Goal: Task Accomplishment & Management: Manage account settings

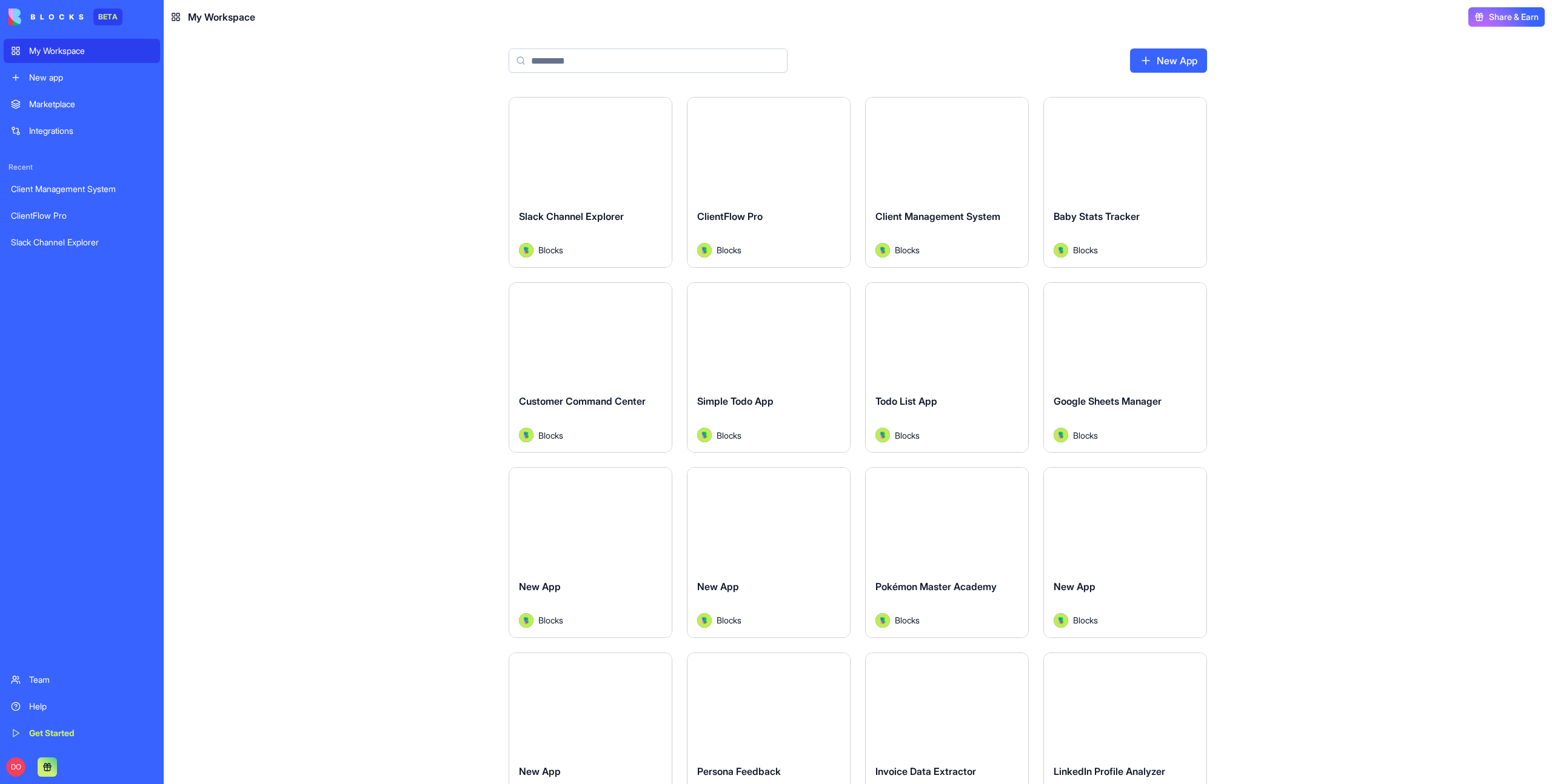
click at [776, 146] on button "Launch" at bounding box center [769, 148] width 91 height 24
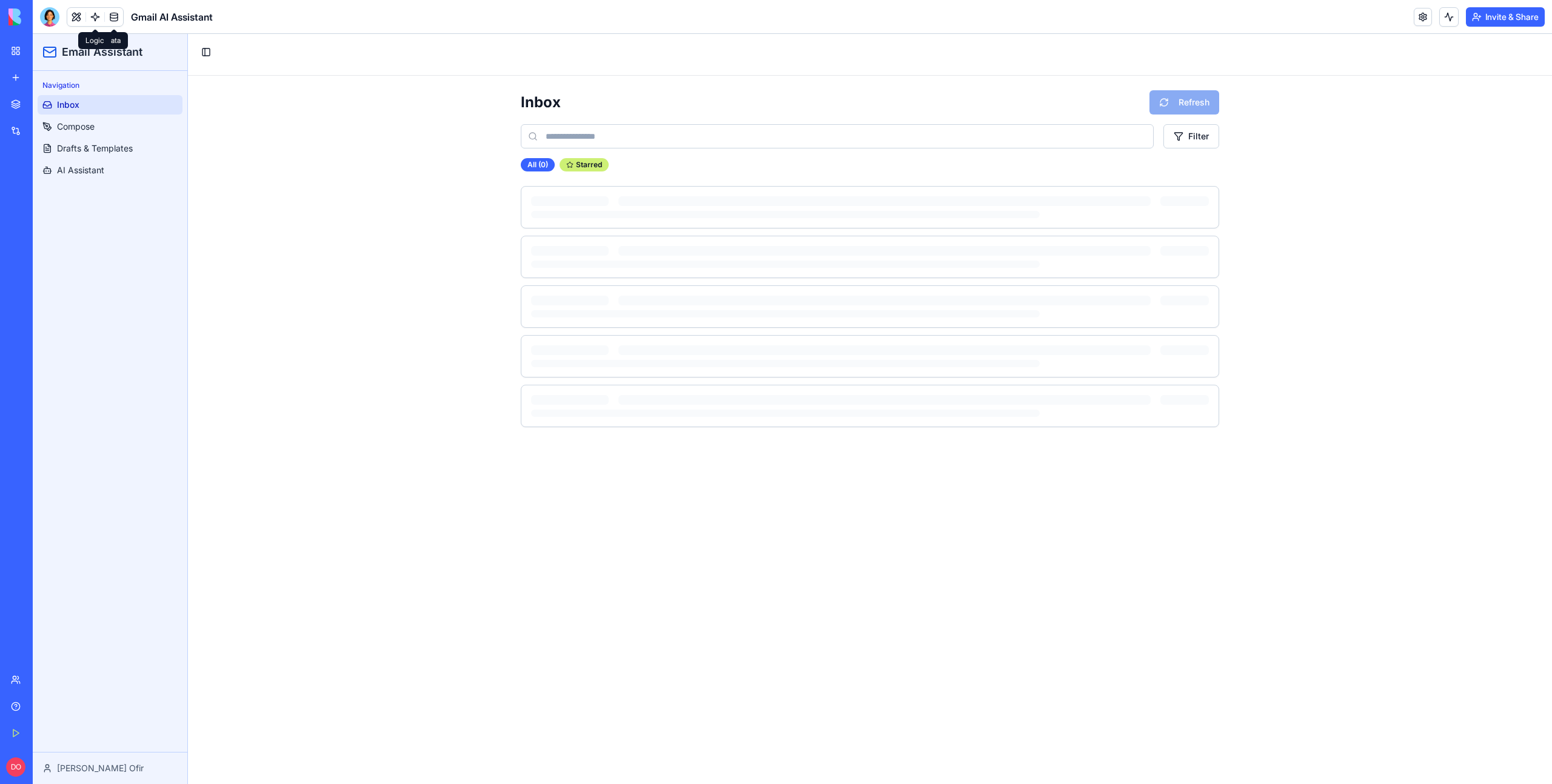
click at [100, 17] on link at bounding box center [95, 17] width 19 height 19
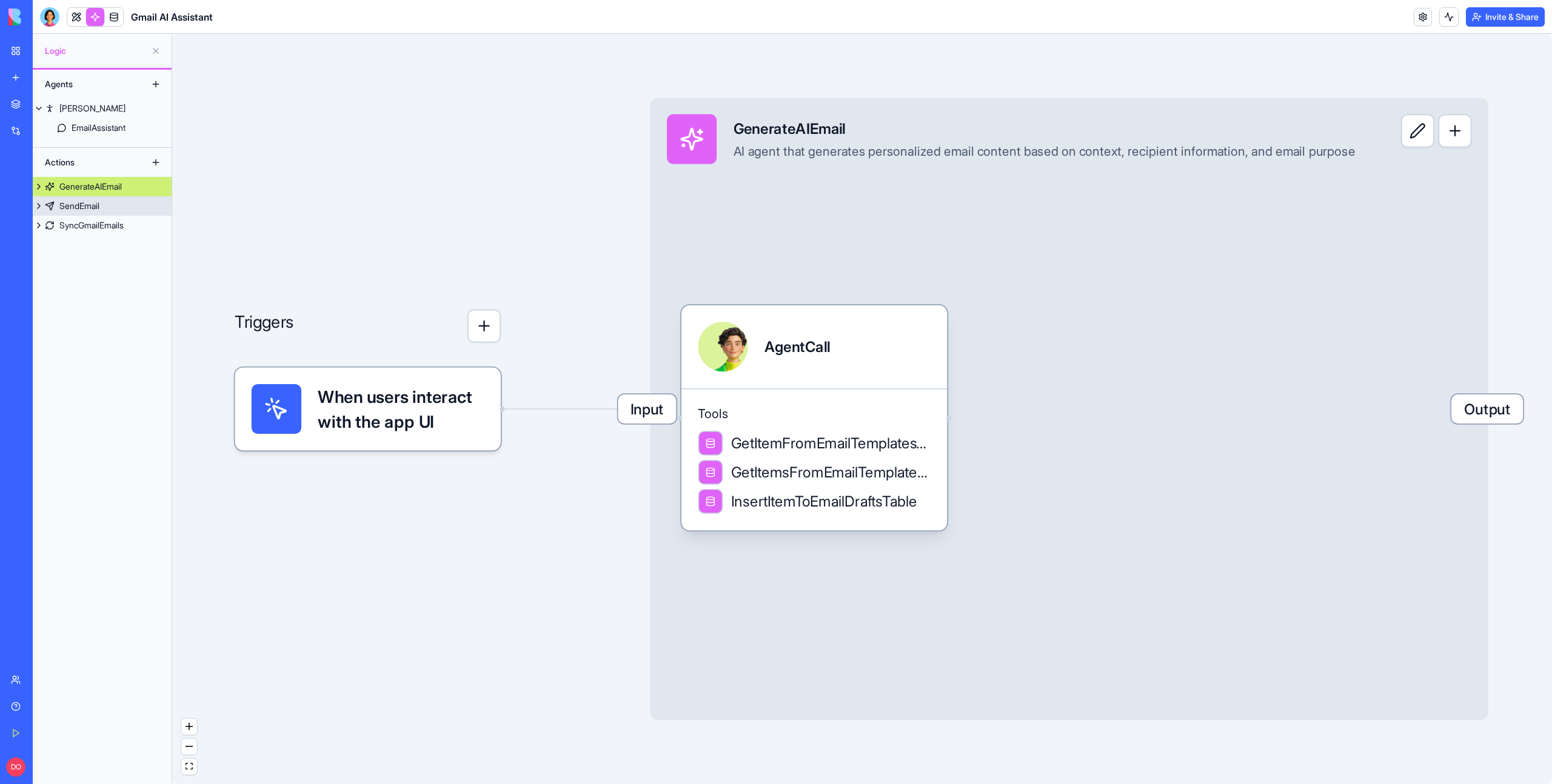
click at [79, 210] on div "SendEmail" at bounding box center [79, 206] width 40 height 12
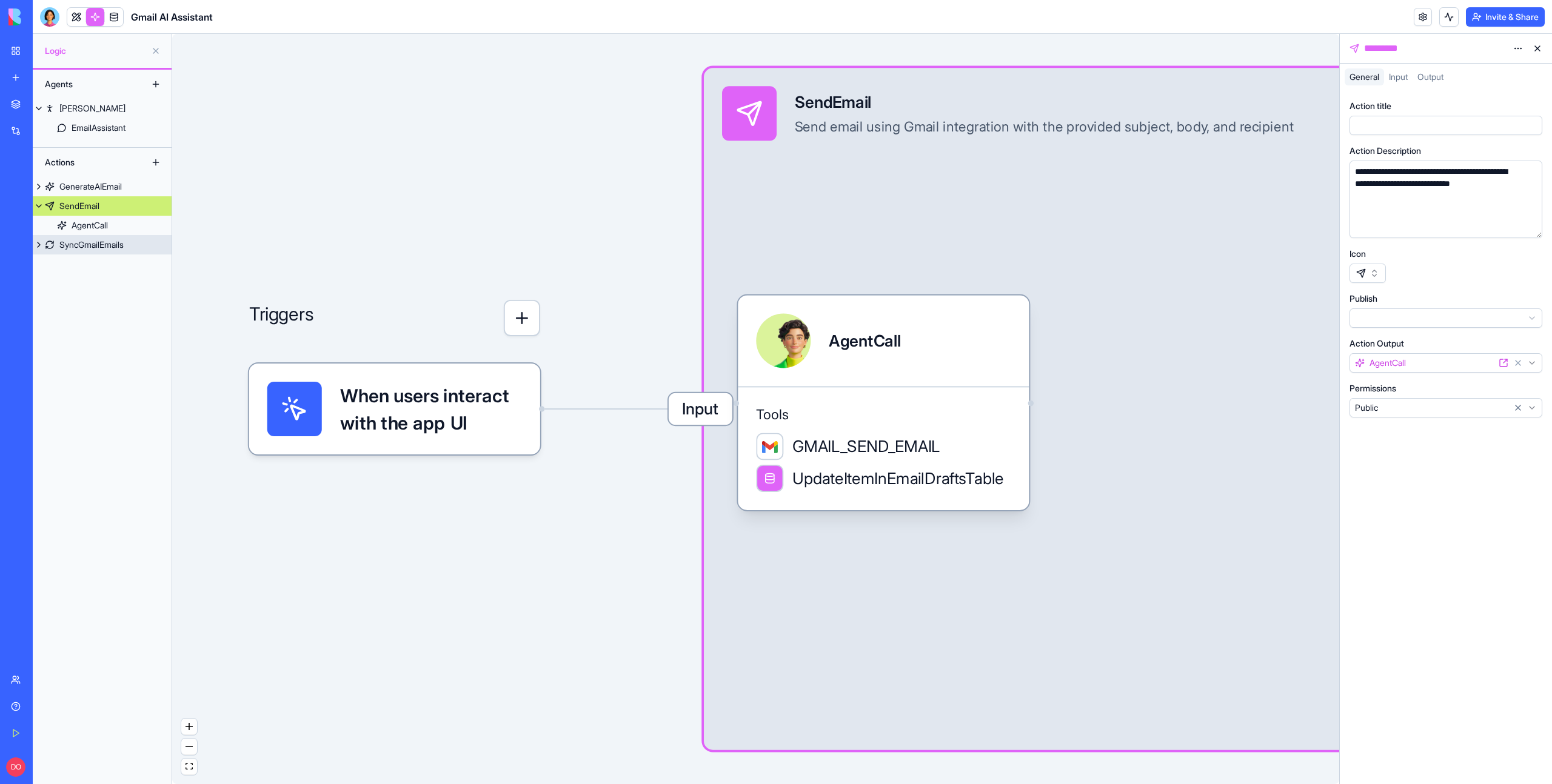
click at [90, 248] on div "SyncGmailEmails" at bounding box center [91, 245] width 64 height 12
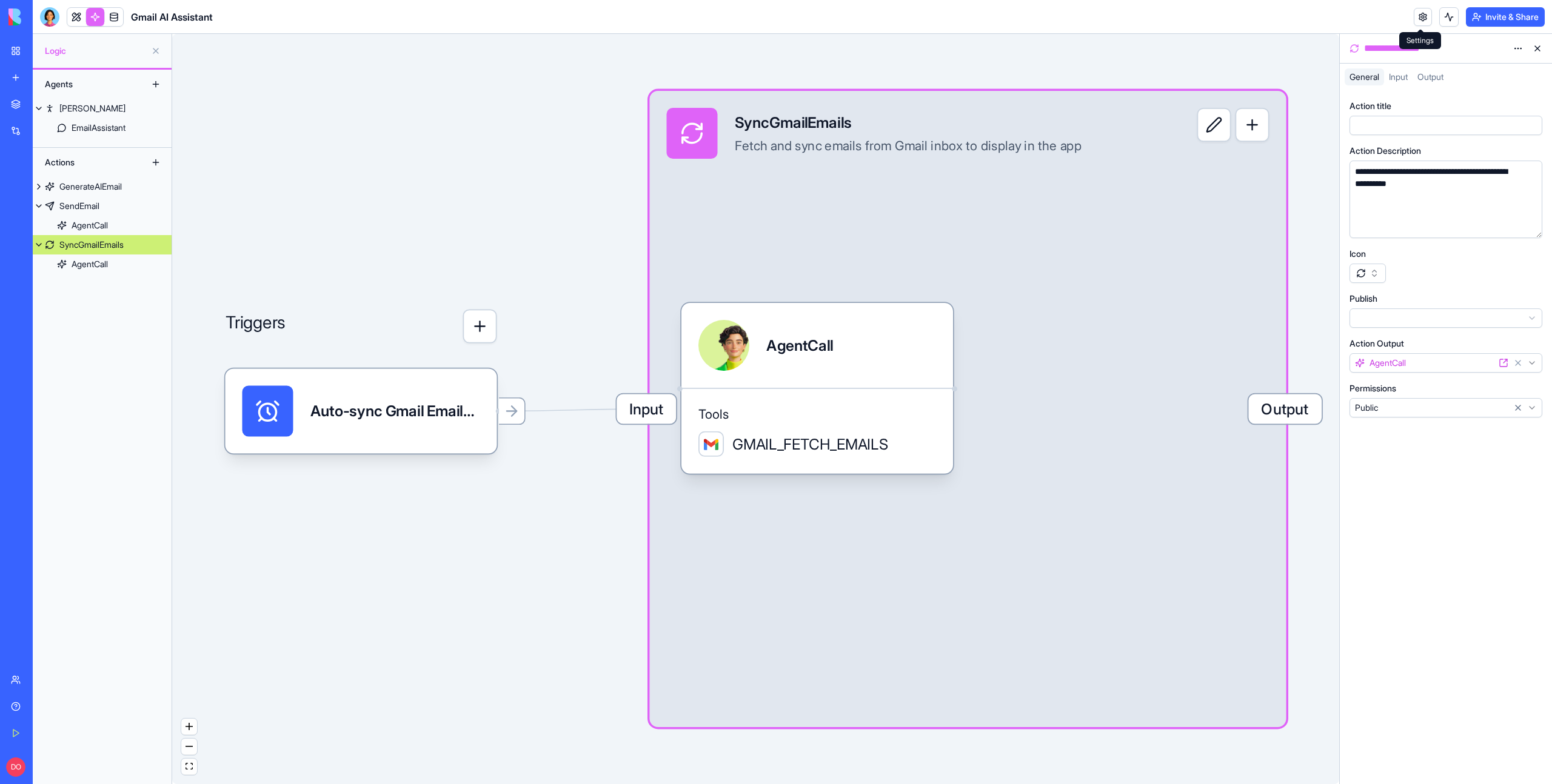
click at [1414, 13] on link at bounding box center [1423, 17] width 19 height 19
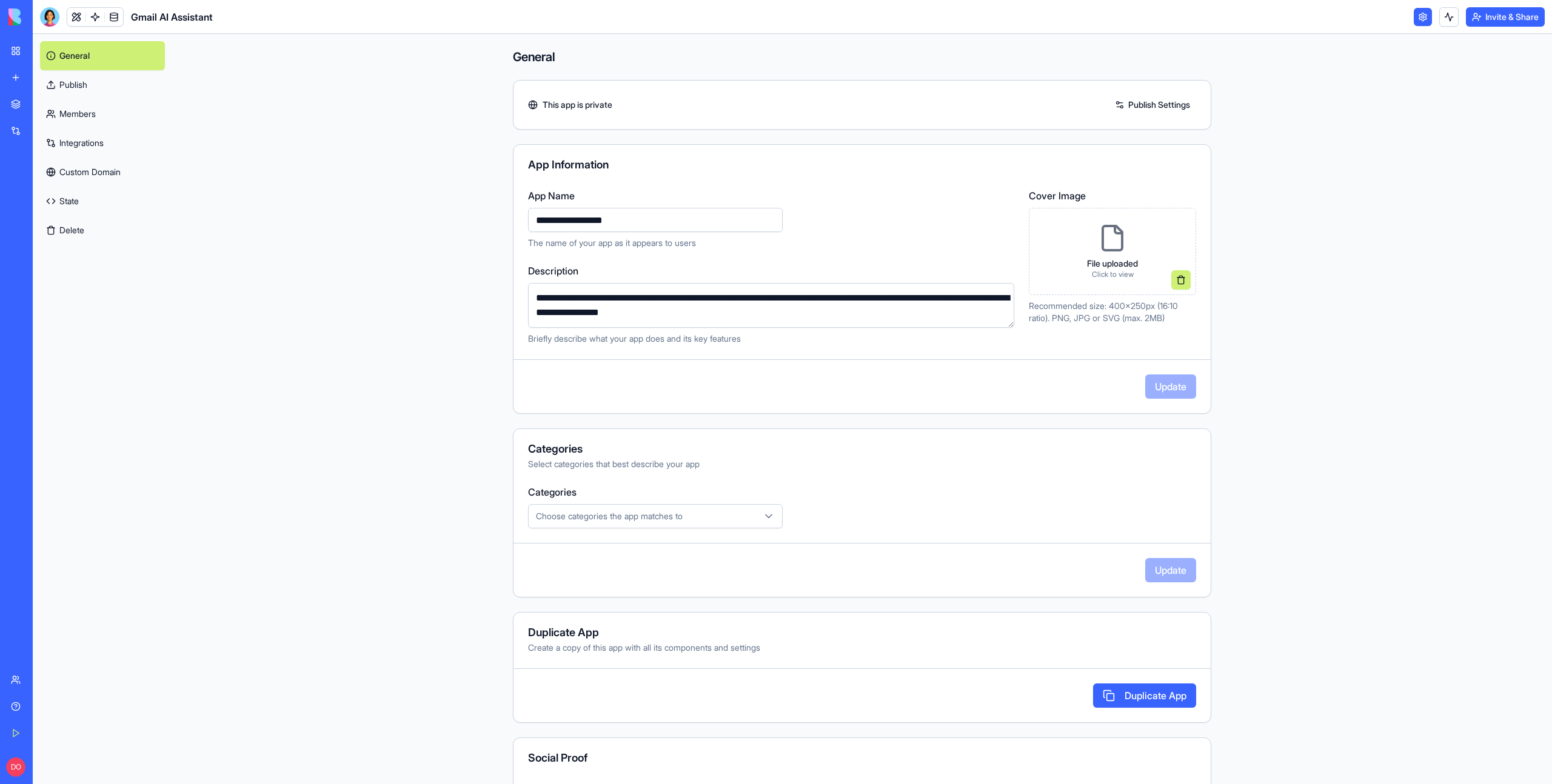
click at [75, 200] on link "State" at bounding box center [102, 201] width 125 height 29
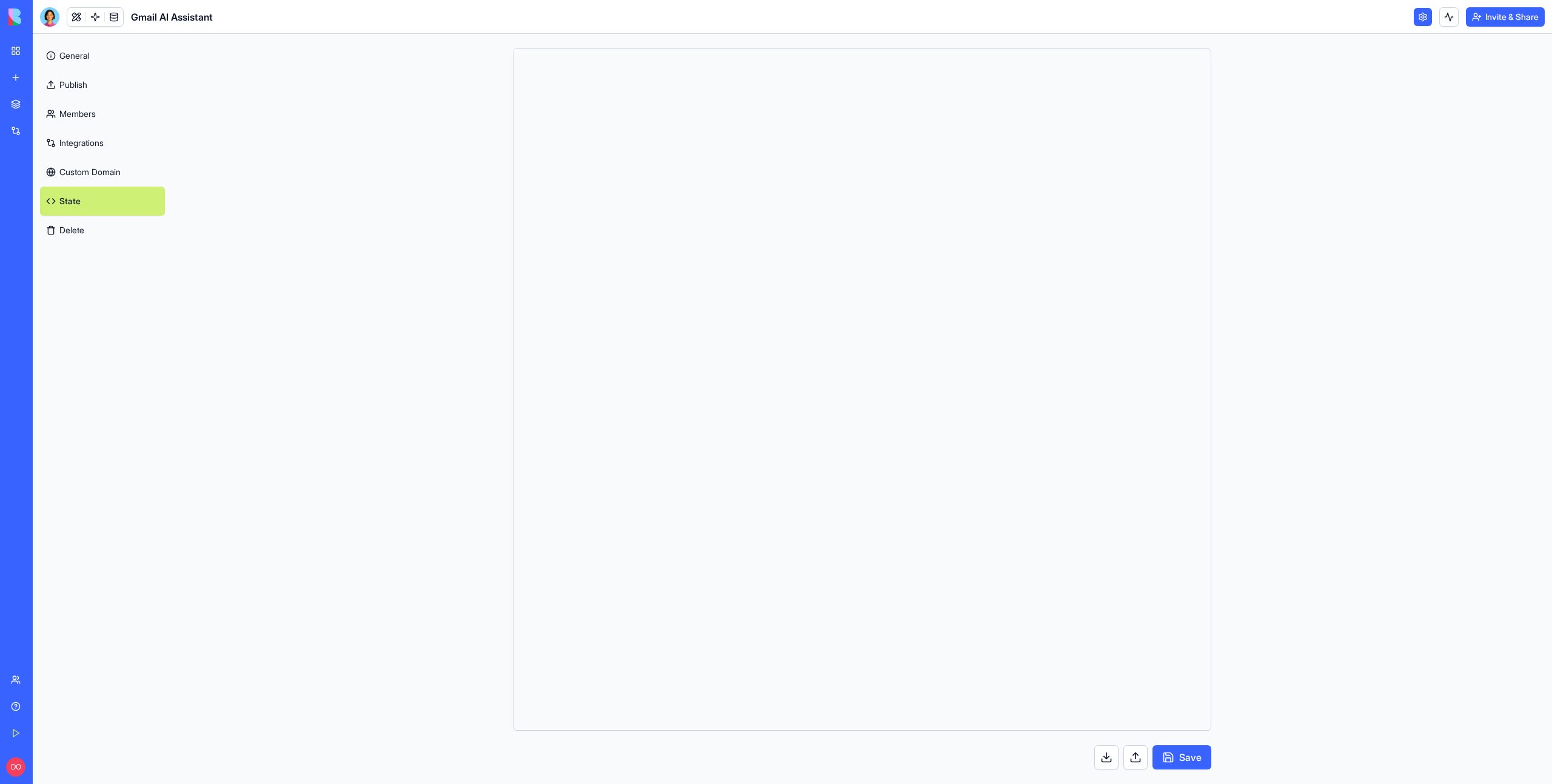
scroll to position [109, 0]
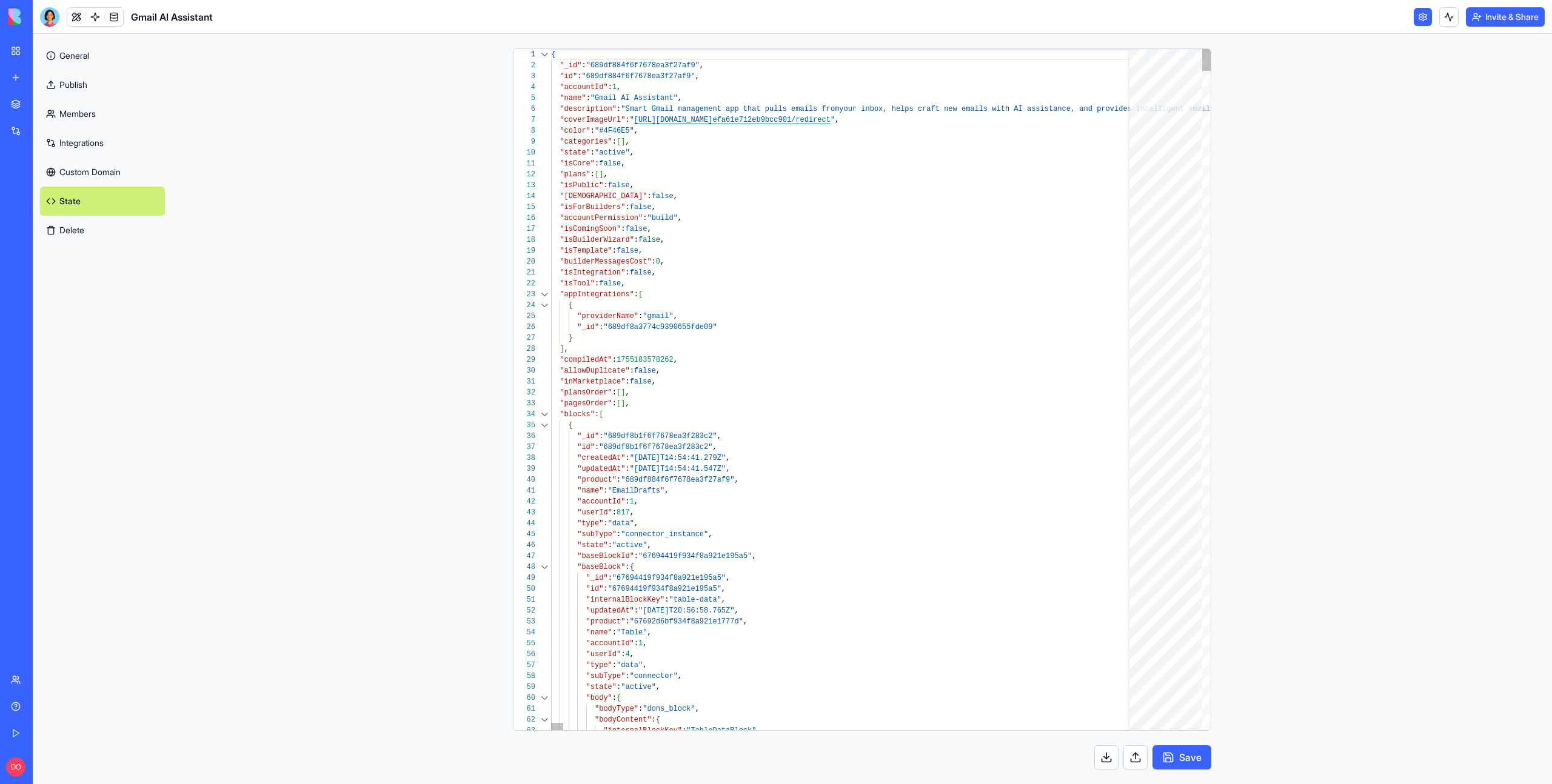
click at [545, 411] on div at bounding box center [544, 414] width 16 height 11
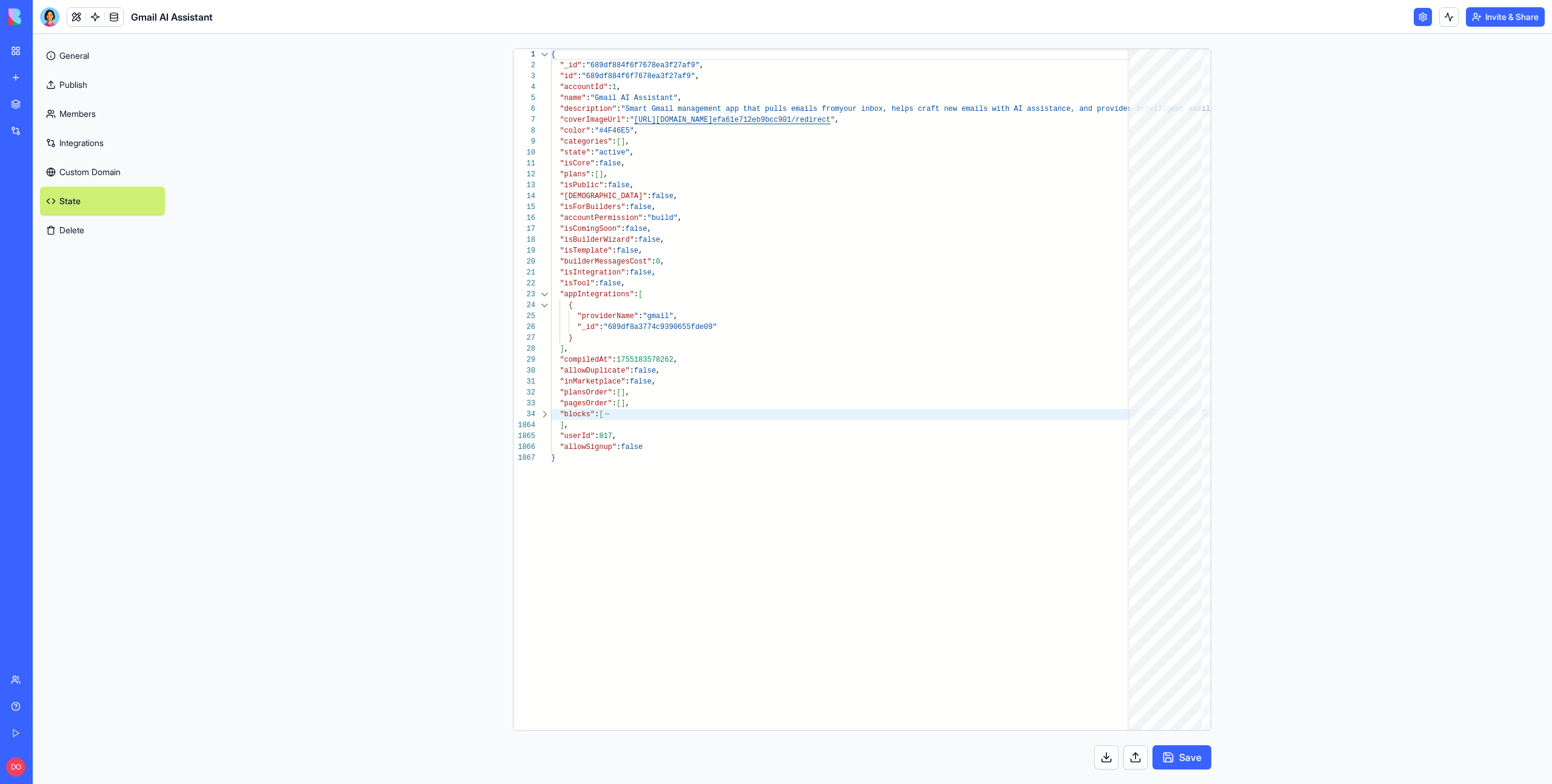
click at [79, 89] on link "Publish" at bounding box center [102, 85] width 125 height 29
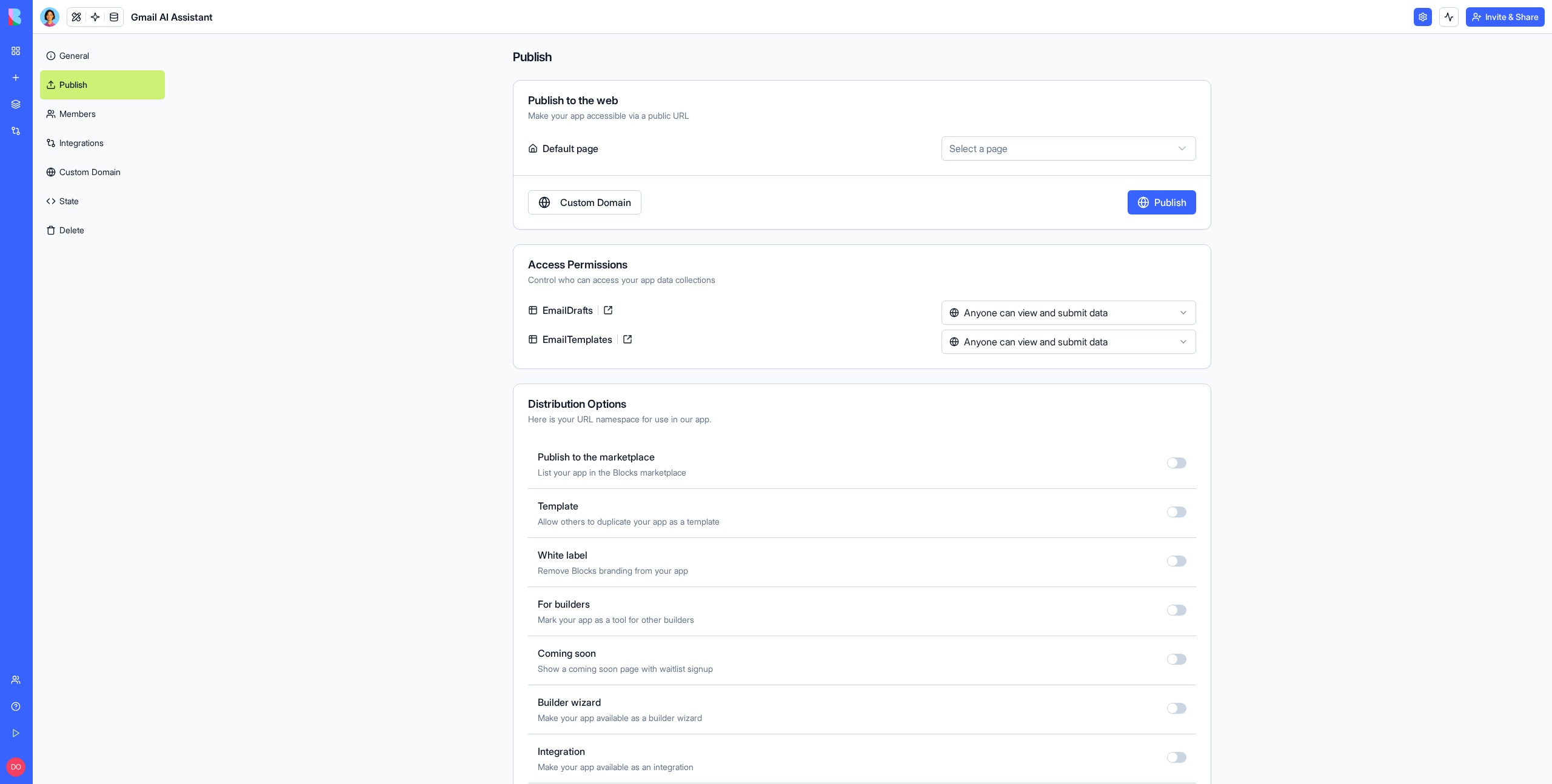
click at [90, 59] on link "General" at bounding box center [102, 56] width 125 height 29
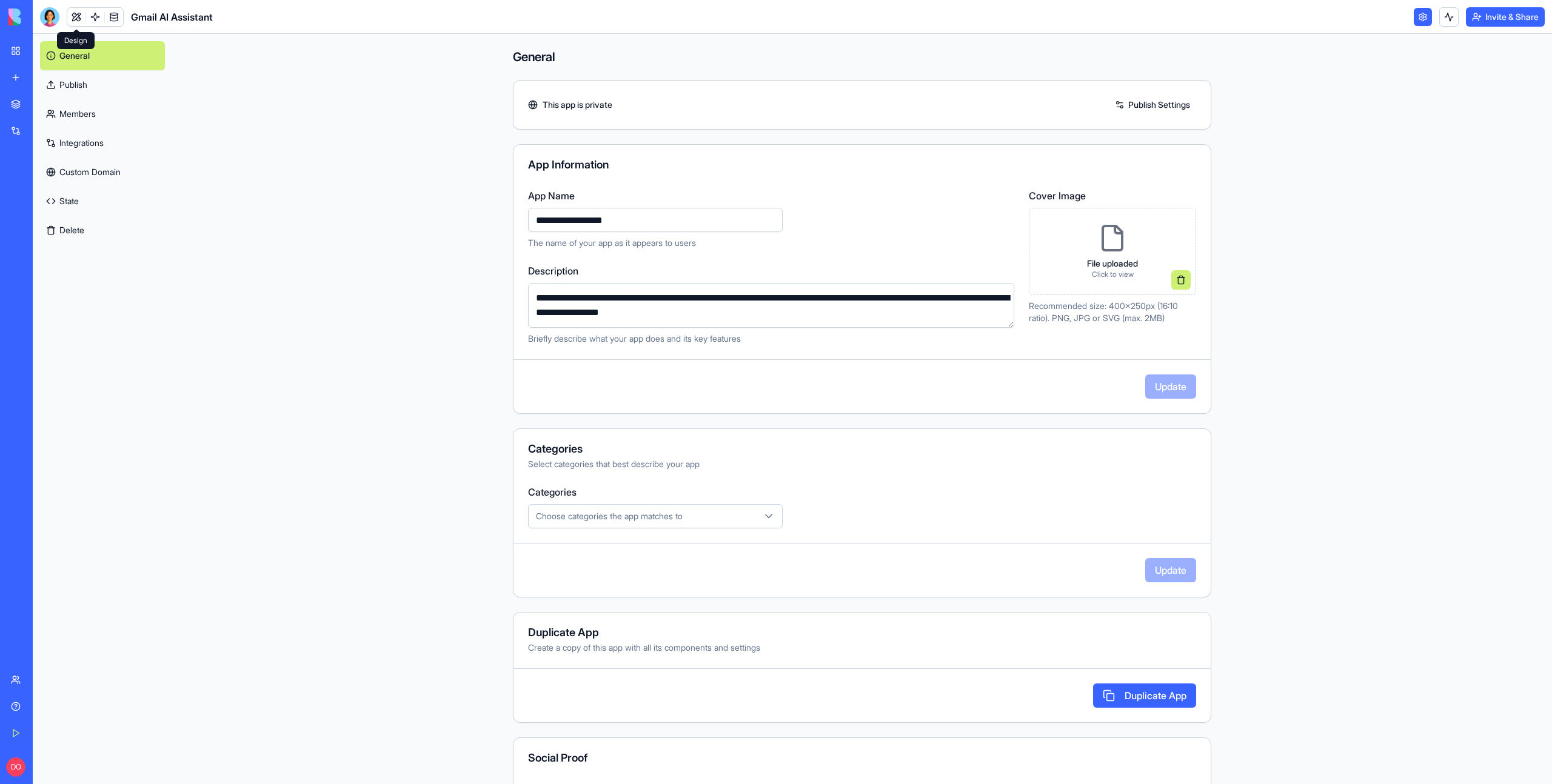
click at [72, 17] on link at bounding box center [76, 17] width 19 height 19
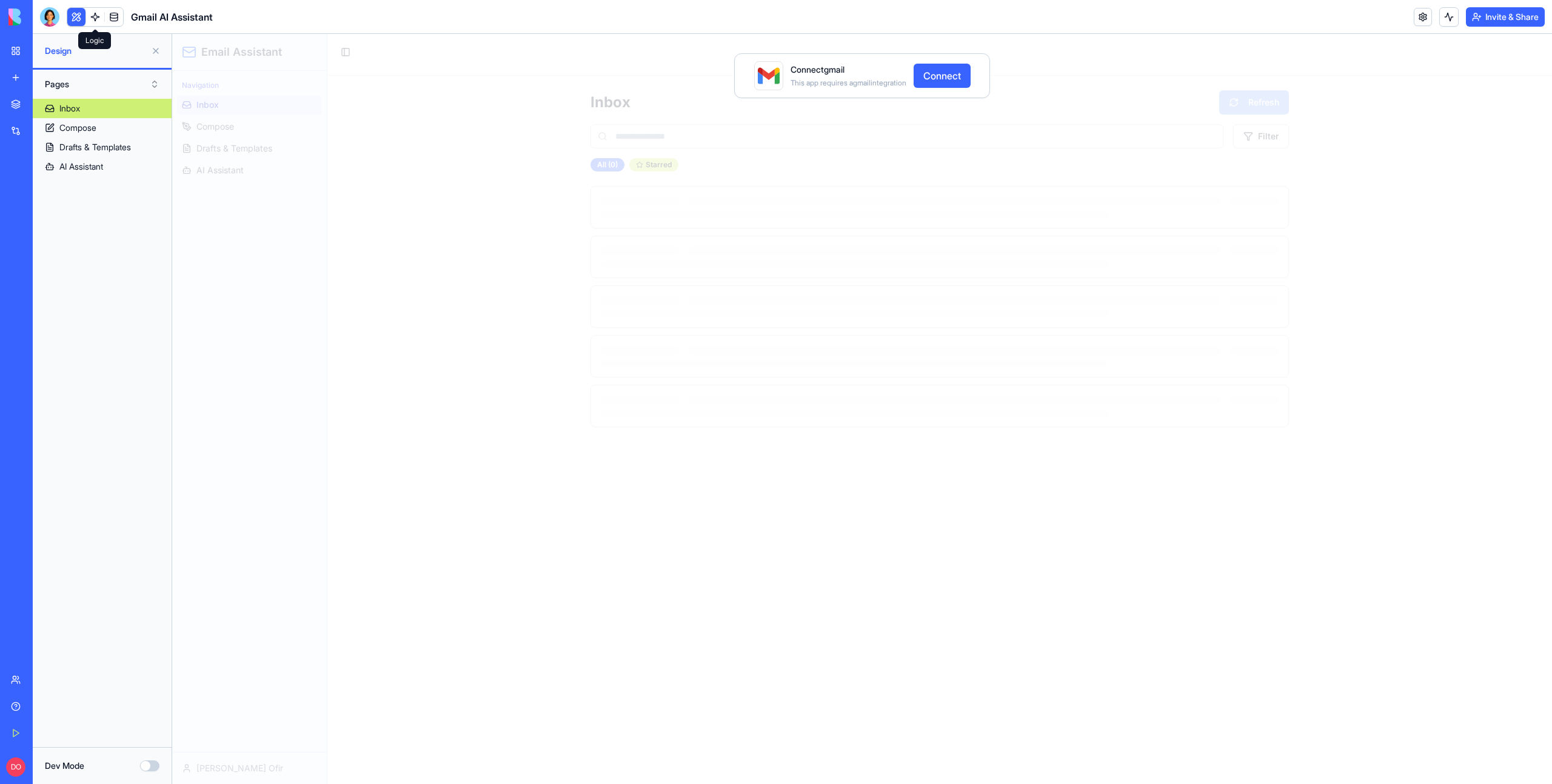
click at [96, 19] on link at bounding box center [95, 17] width 19 height 19
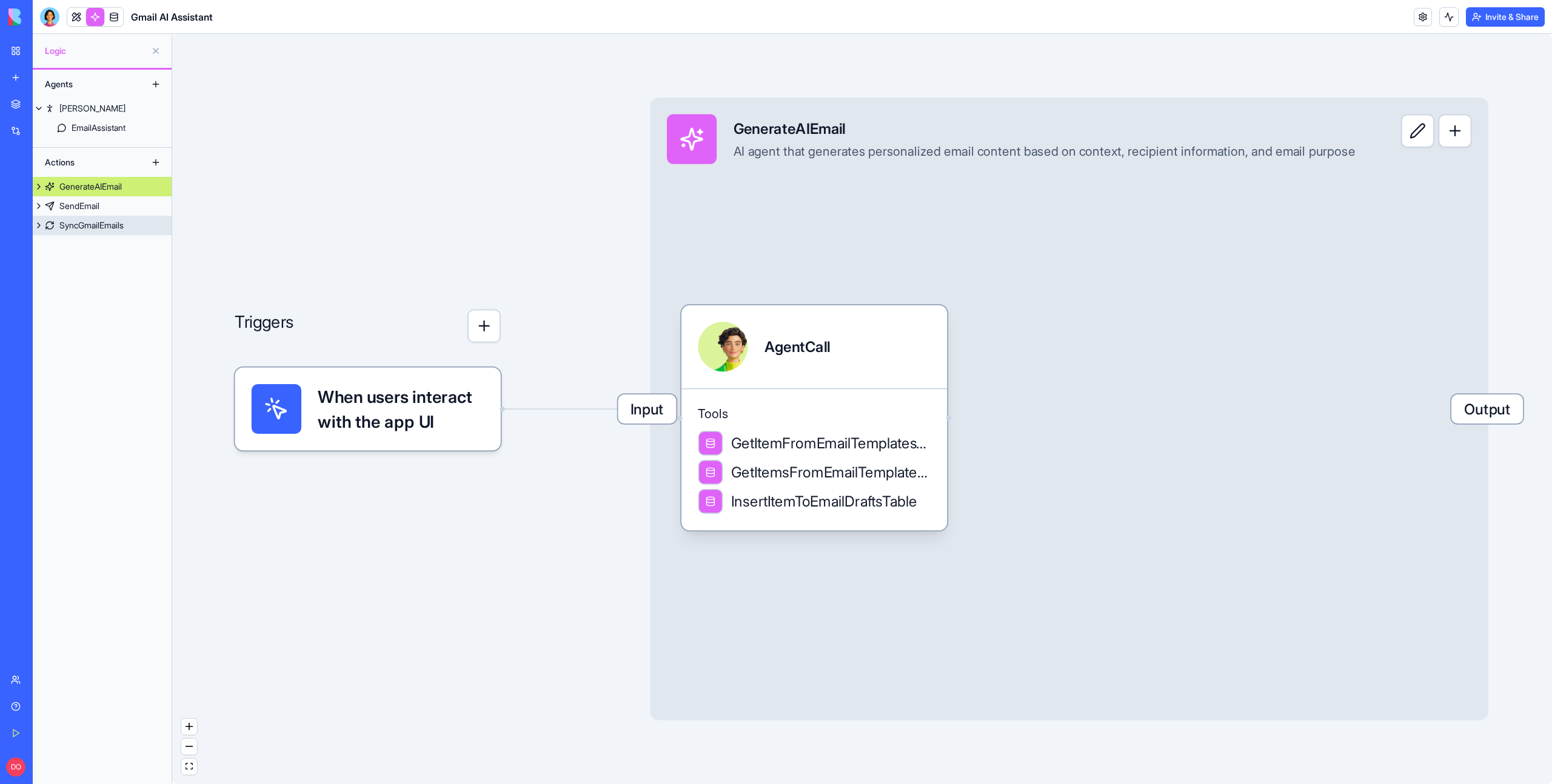
click at [98, 231] on div "SyncGmailEmails" at bounding box center [91, 226] width 64 height 12
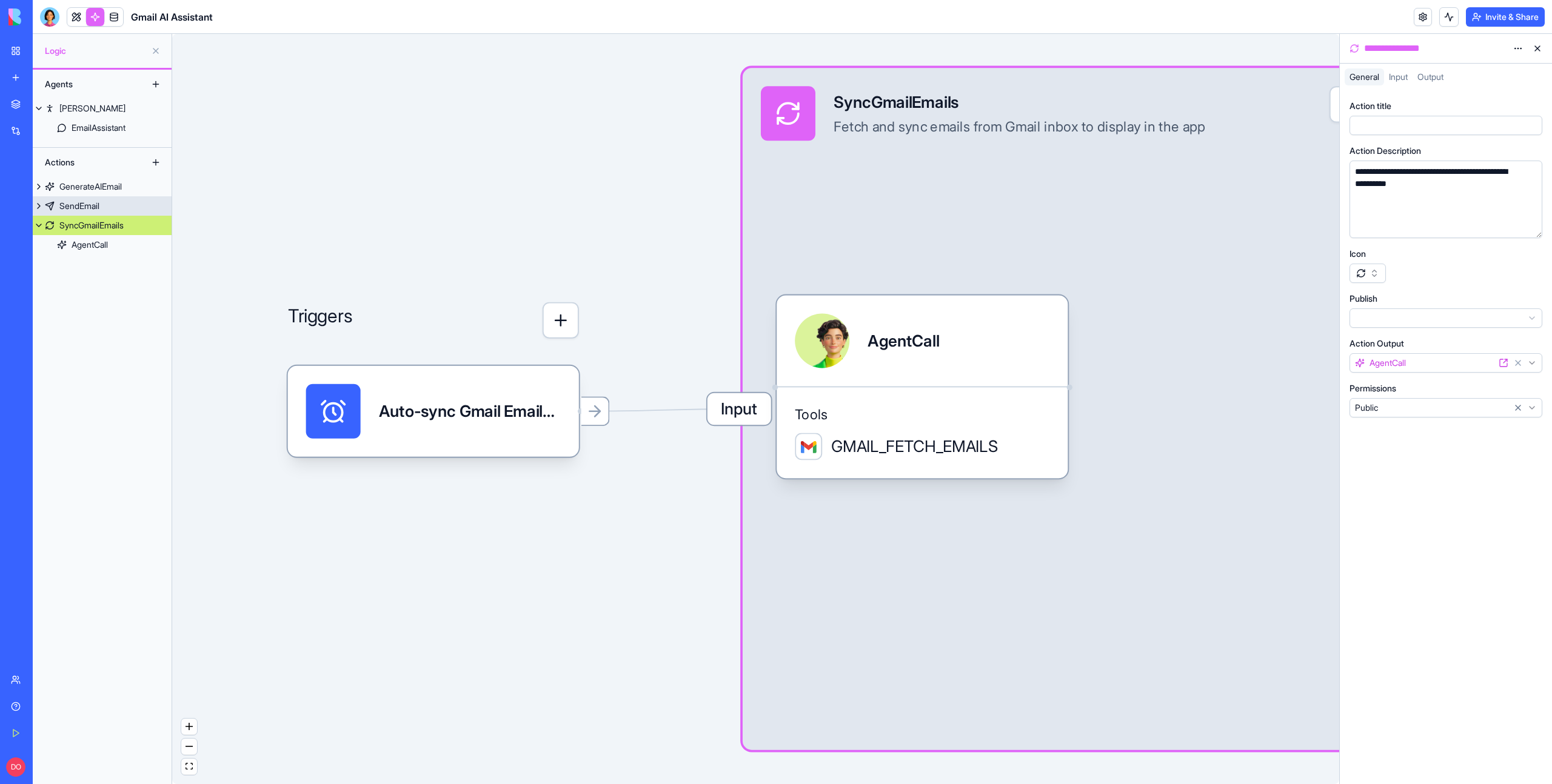
click at [86, 205] on div "SendEmail" at bounding box center [79, 206] width 40 height 12
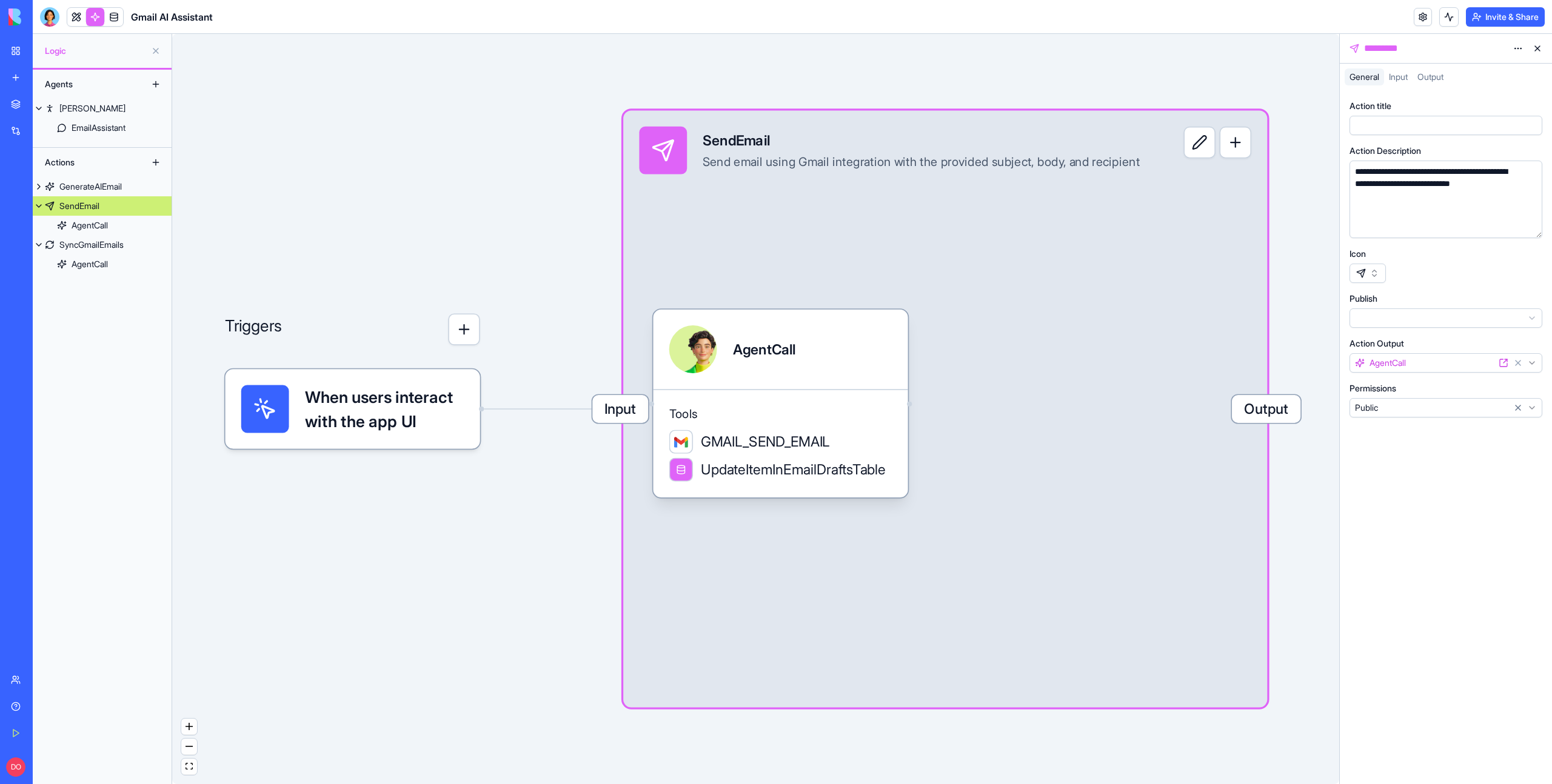
click at [20, 677] on link "Team" at bounding box center [27, 679] width 49 height 24
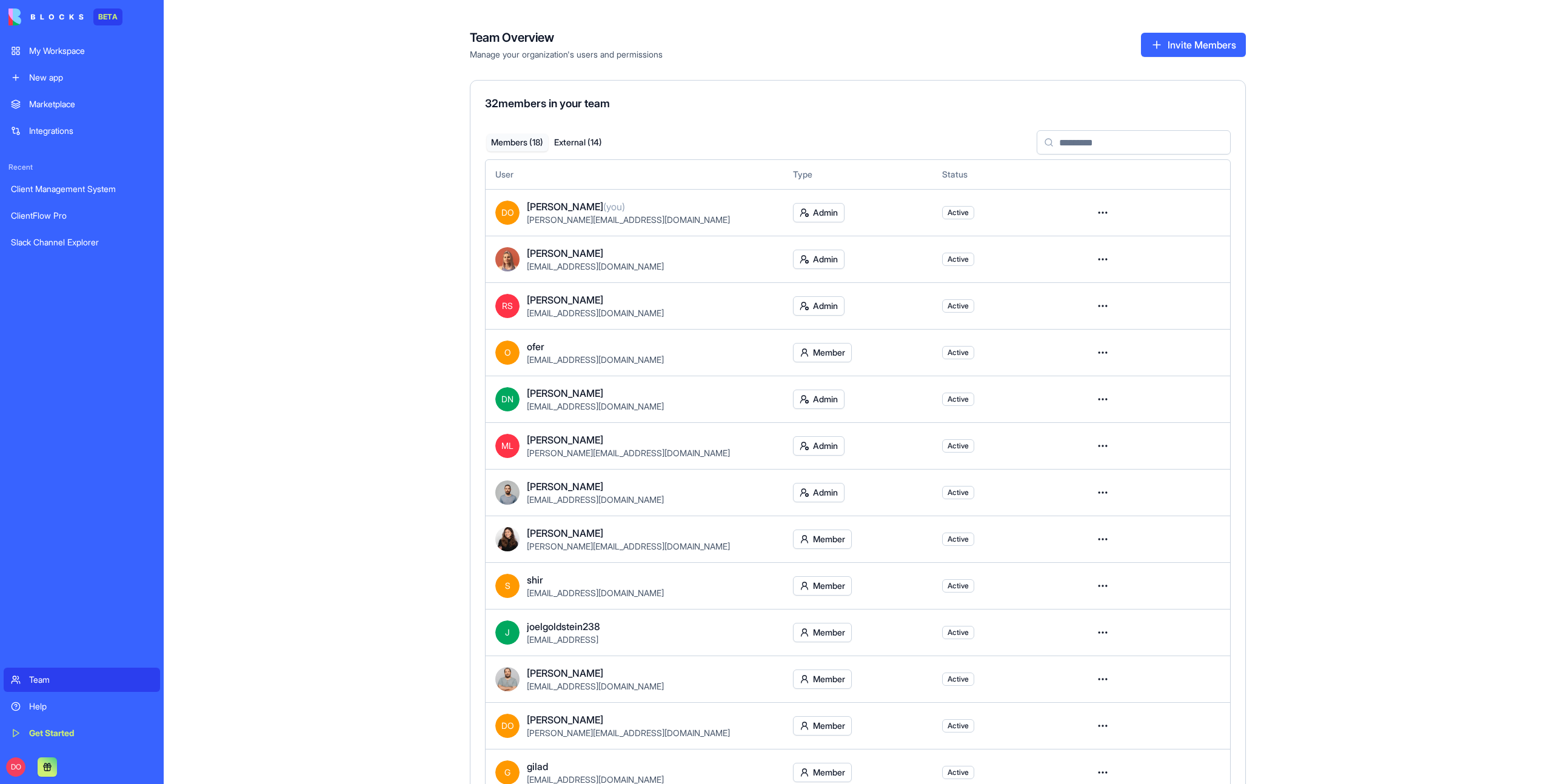
click at [598, 145] on button "External ( 14 )" at bounding box center [578, 143] width 61 height 18
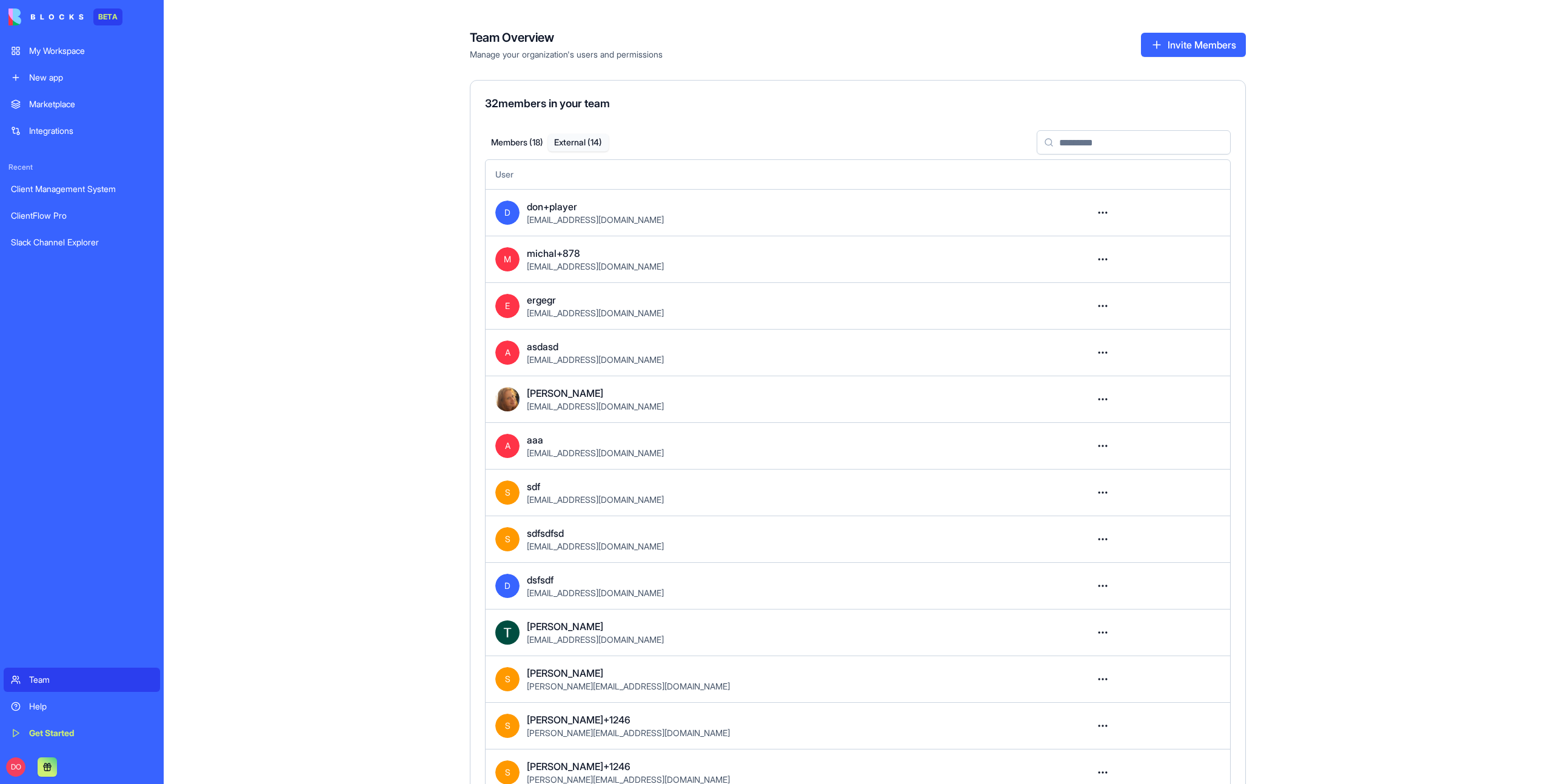
click at [507, 140] on button "Members ( 18 )" at bounding box center [517, 143] width 61 height 18
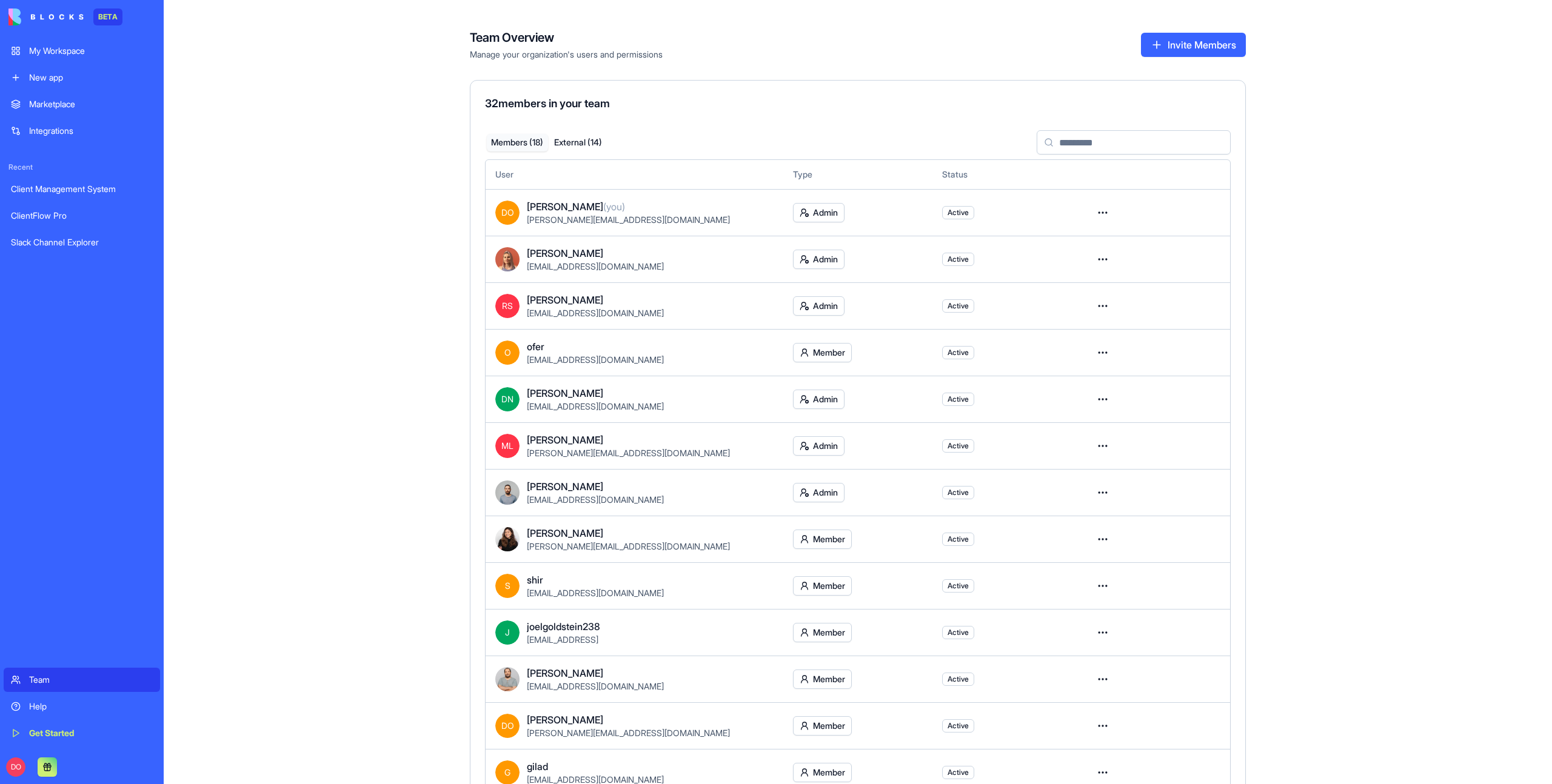
click at [65, 53] on div "My Workspace" at bounding box center [91, 51] width 124 height 12
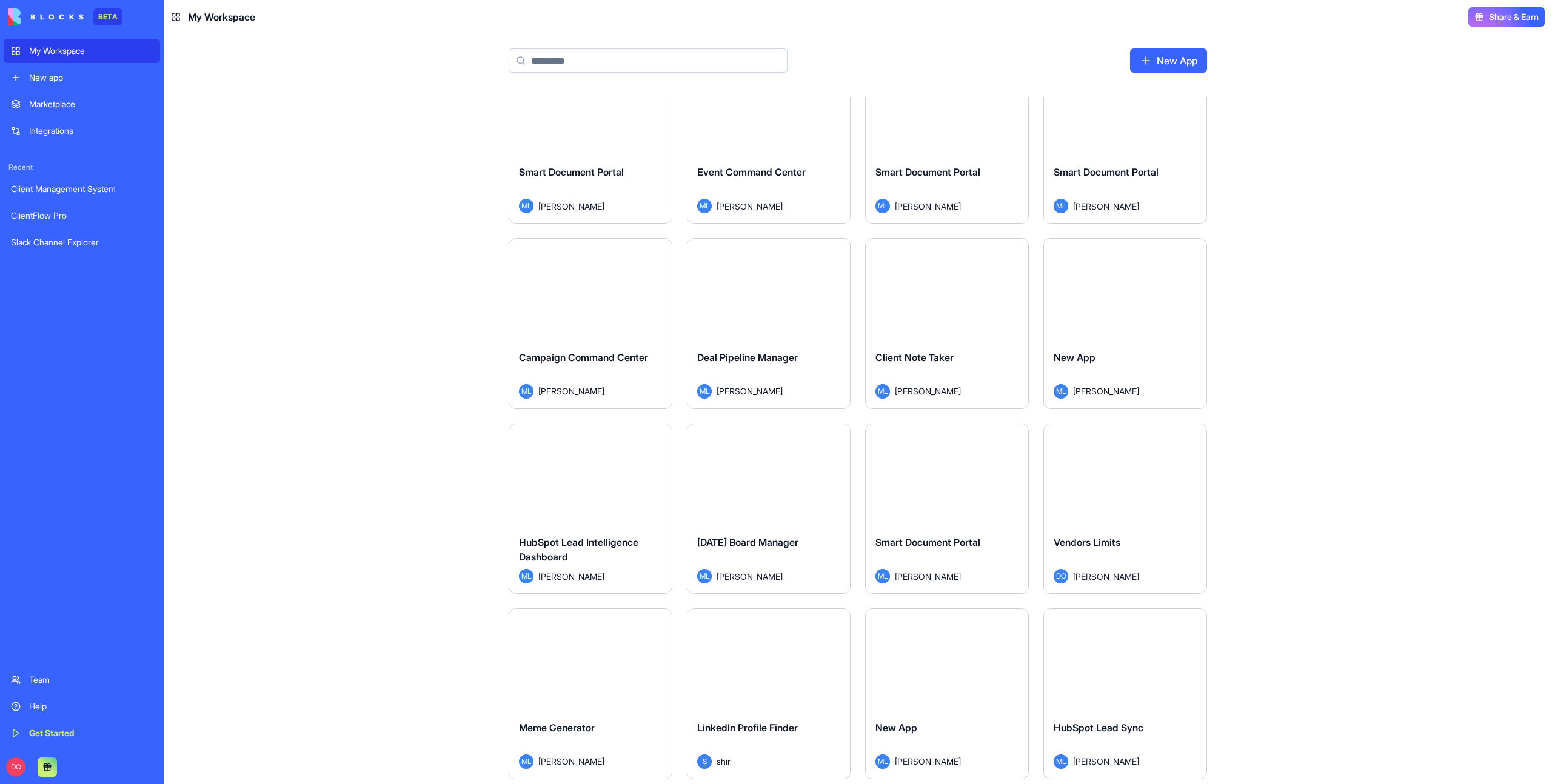
scroll to position [973, 0]
click at [1130, 564] on div "Vendors Limits" at bounding box center [1125, 549] width 143 height 34
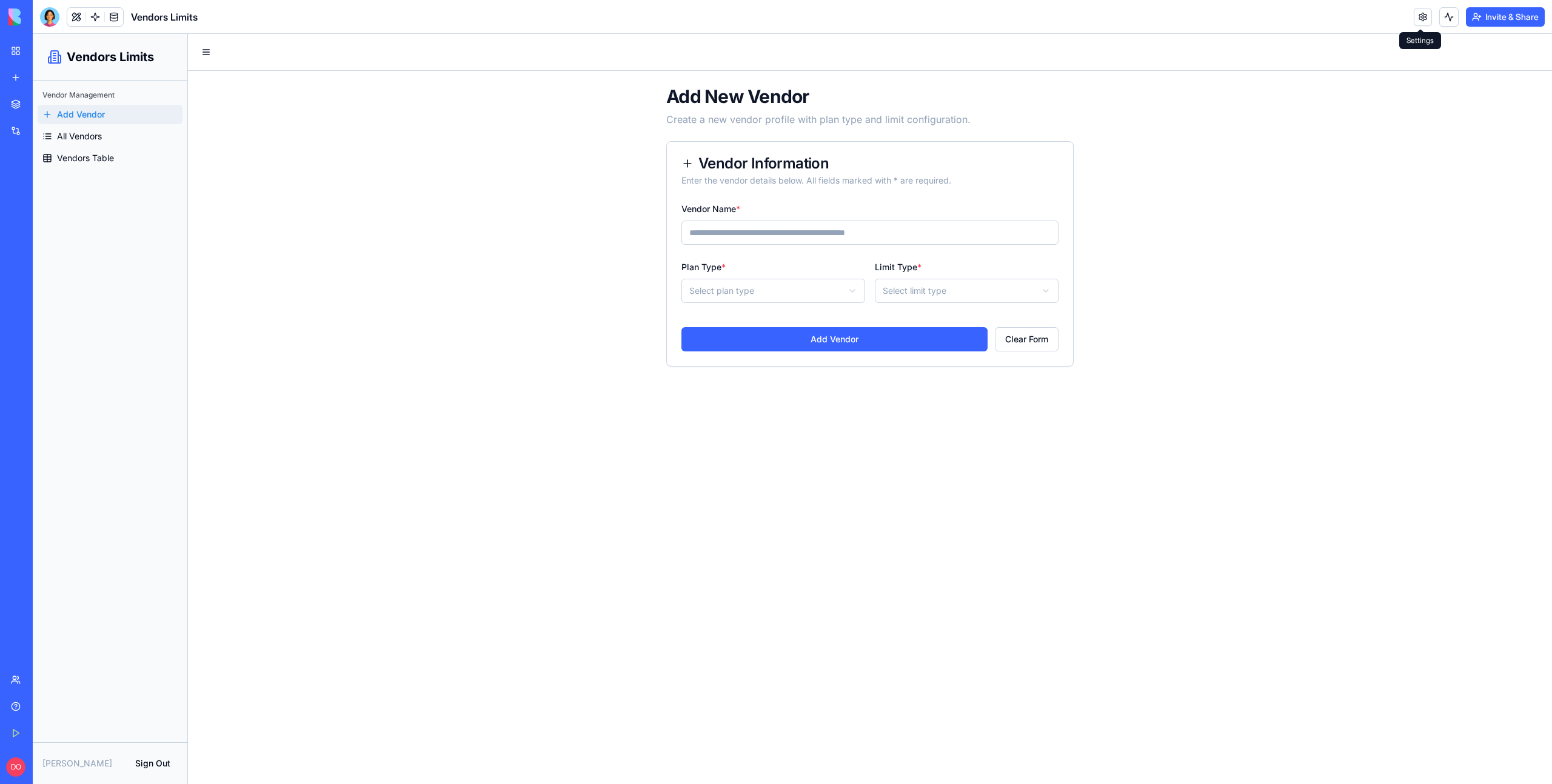
click at [1414, 19] on link at bounding box center [1423, 17] width 19 height 19
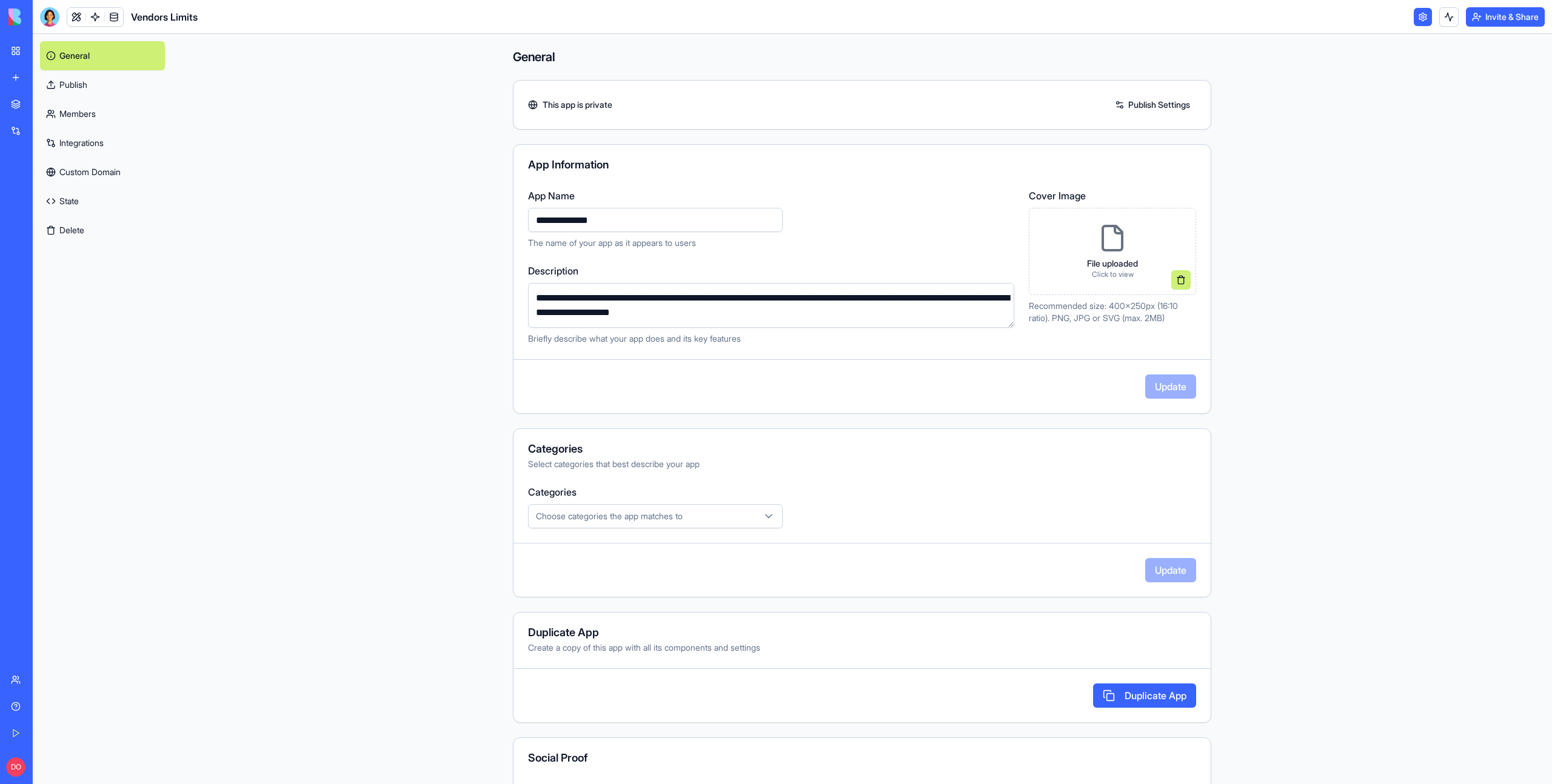
click at [110, 232] on button "Delete" at bounding box center [102, 230] width 125 height 29
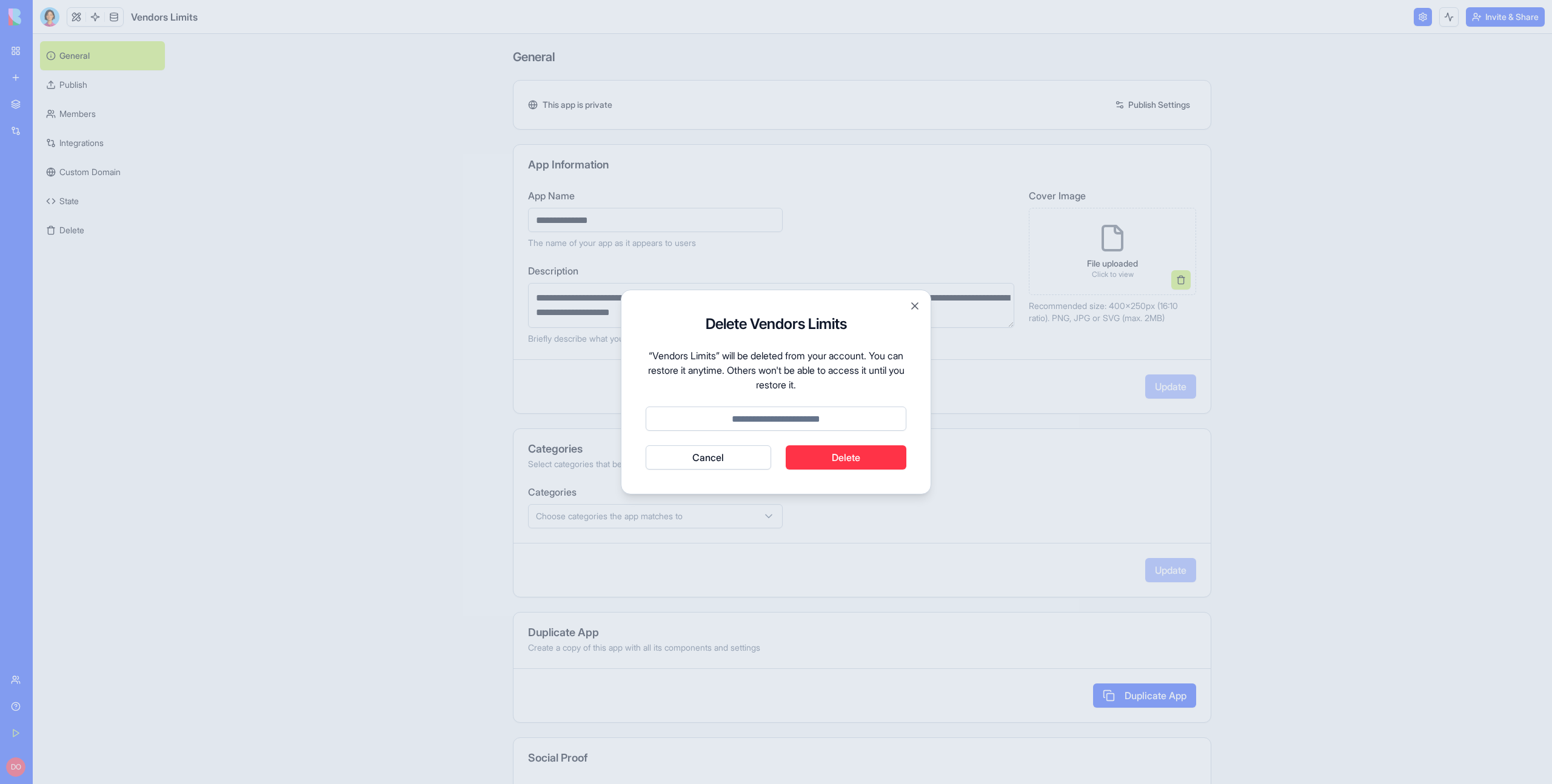
click at [760, 425] on input at bounding box center [776, 418] width 261 height 24
type input "******"
click at [874, 460] on button "Delete" at bounding box center [846, 457] width 121 height 24
